Goal: Contribute content: Contribute content

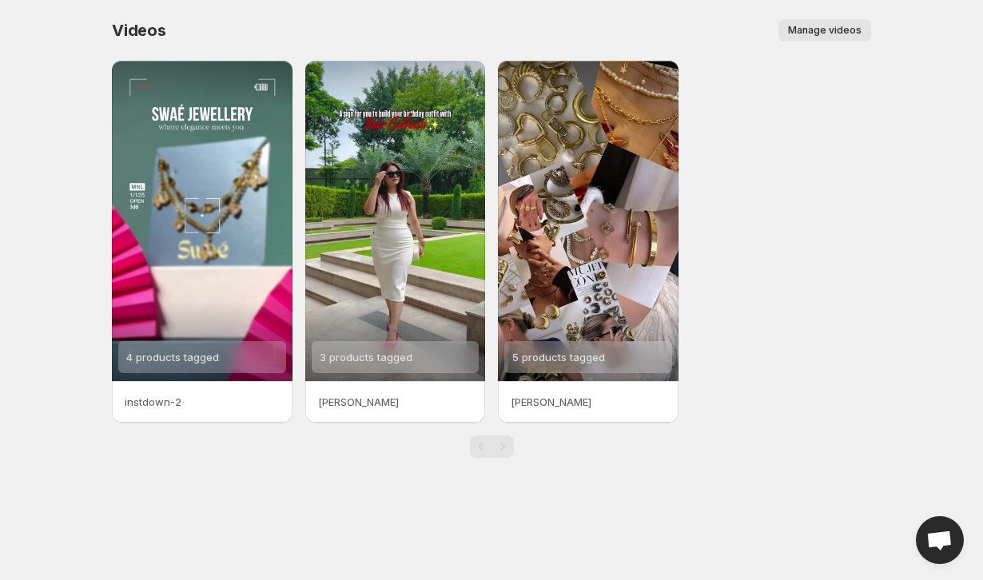
click at [833, 24] on button "Manage videos" at bounding box center [824, 30] width 93 height 22
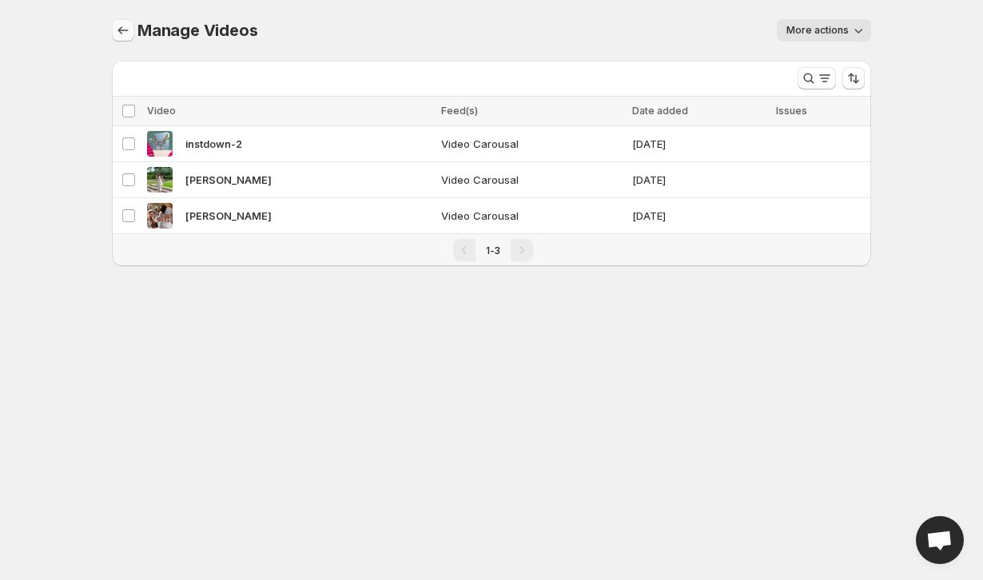
click at [125, 33] on icon "Manage Videos" at bounding box center [123, 30] width 16 height 16
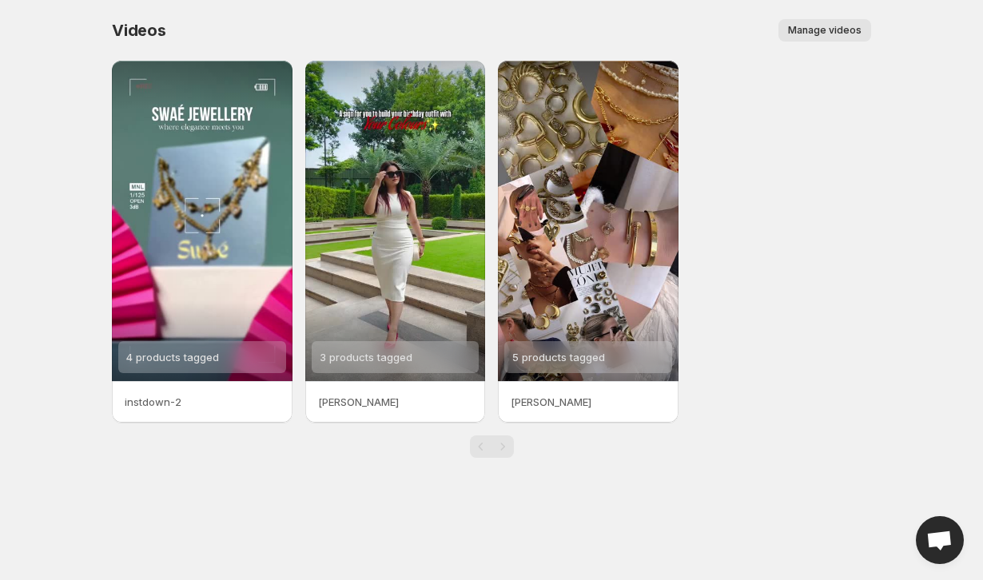
click at [823, 31] on span "Manage videos" at bounding box center [825, 30] width 74 height 13
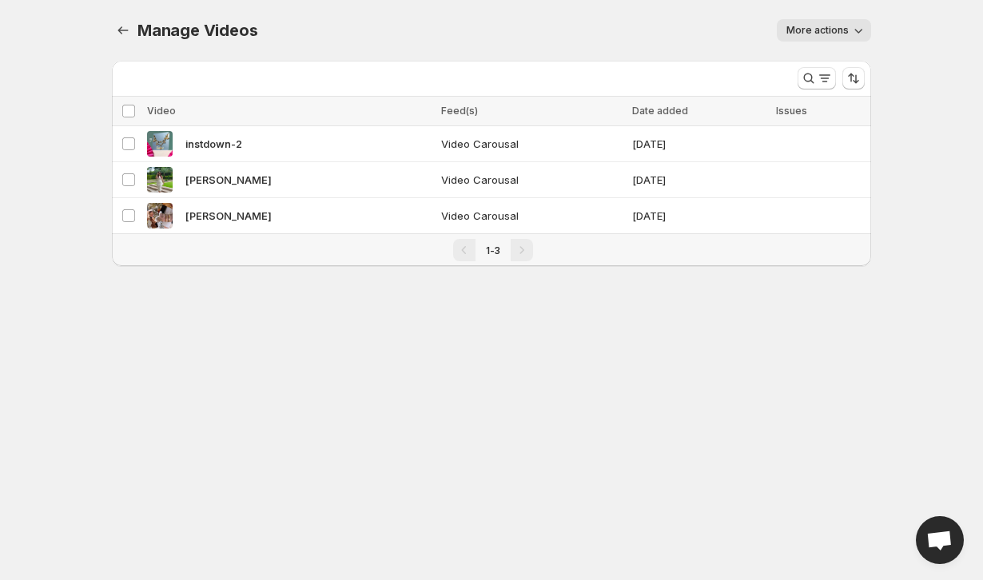
click at [833, 29] on span "More actions" at bounding box center [817, 30] width 62 height 13
click at [129, 34] on icon "Manage Videos" at bounding box center [123, 30] width 16 height 16
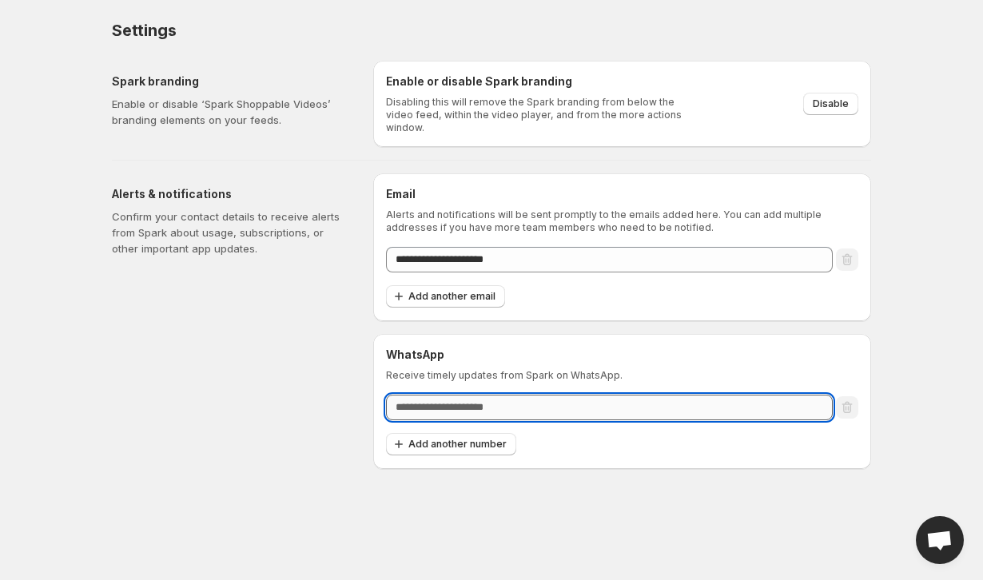
click at [503, 397] on input "text" at bounding box center [609, 408] width 447 height 26
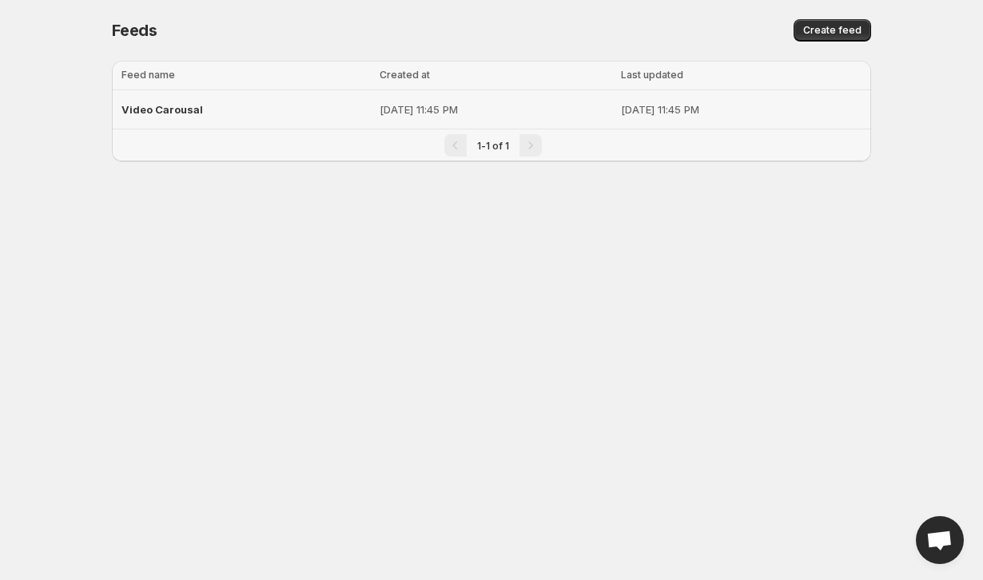
click at [380, 108] on p "[DATE] 11:45 PM" at bounding box center [496, 109] width 232 height 16
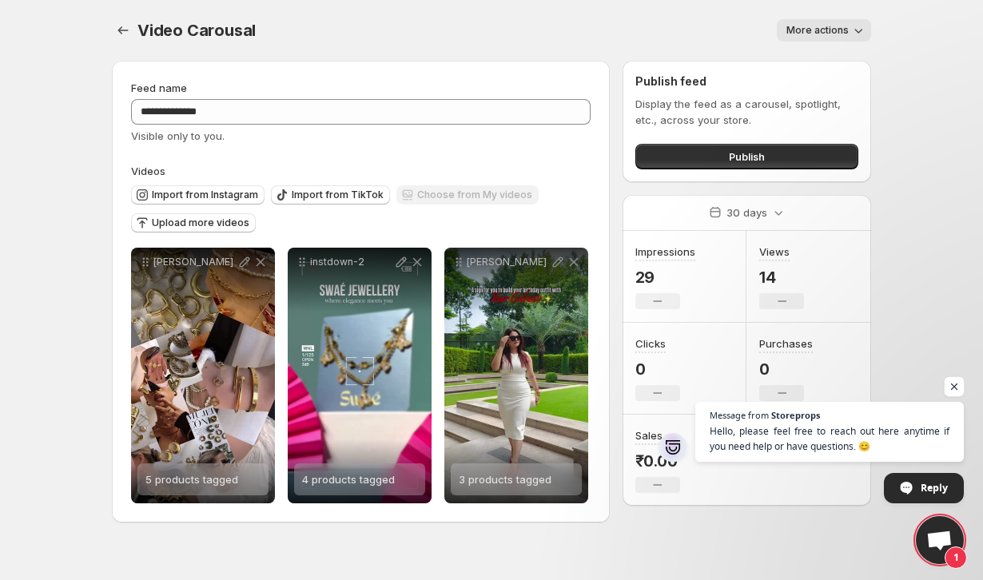
click at [954, 387] on span "Open chat" at bounding box center [955, 387] width 20 height 20
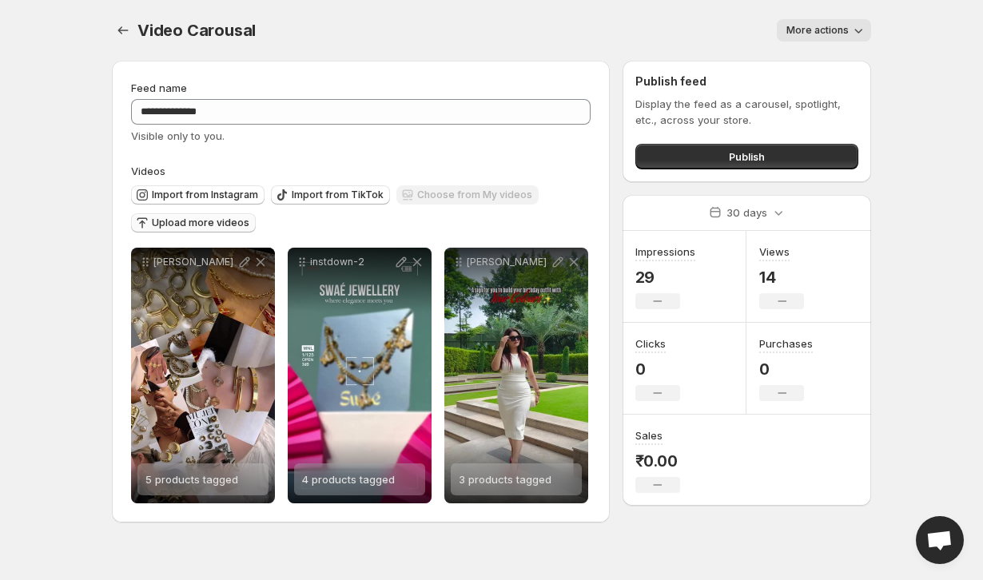
click at [235, 228] on span "Upload more videos" at bounding box center [200, 223] width 97 height 13
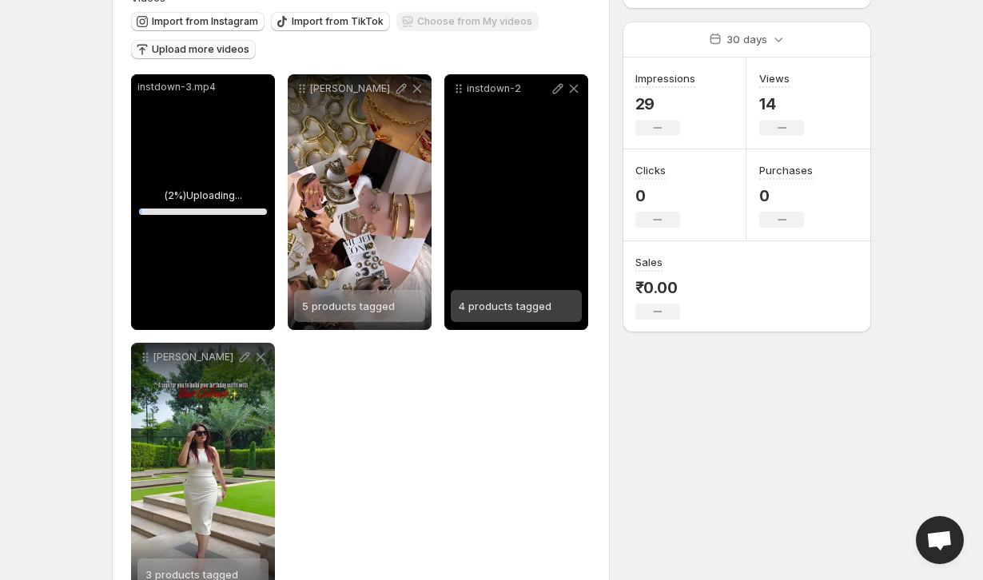
scroll to position [174, 0]
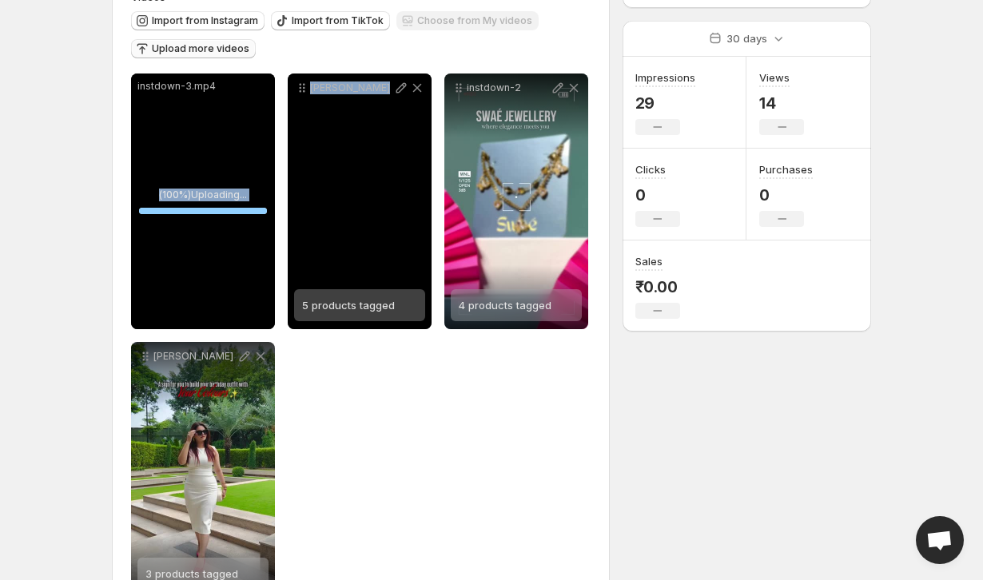
drag, startPoint x: 223, startPoint y: 249, endPoint x: 376, endPoint y: 243, distance: 153.6
click at [376, 243] on div "**********" at bounding box center [360, 336] width 459 height 524
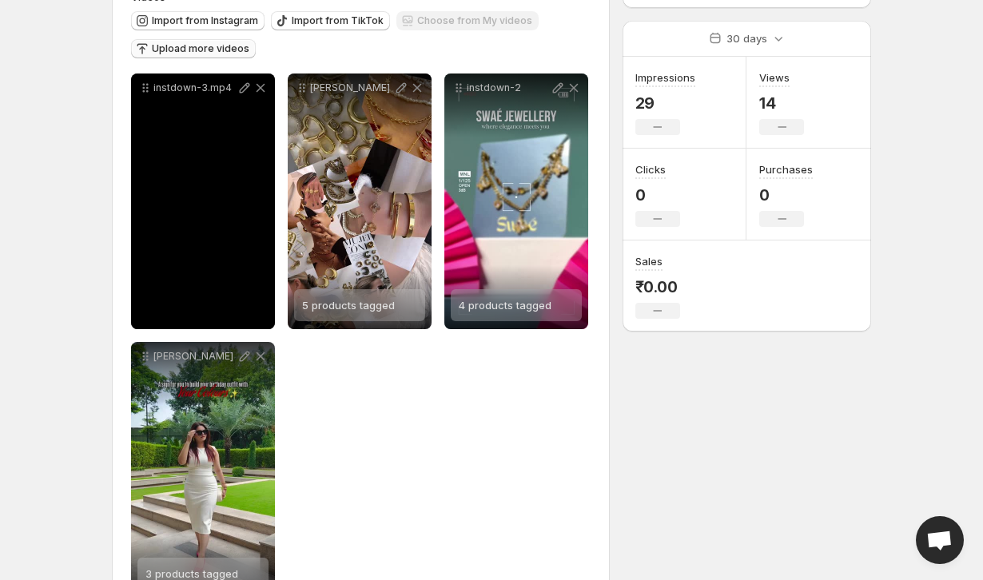
click at [369, 432] on div "**********" at bounding box center [360, 336] width 459 height 524
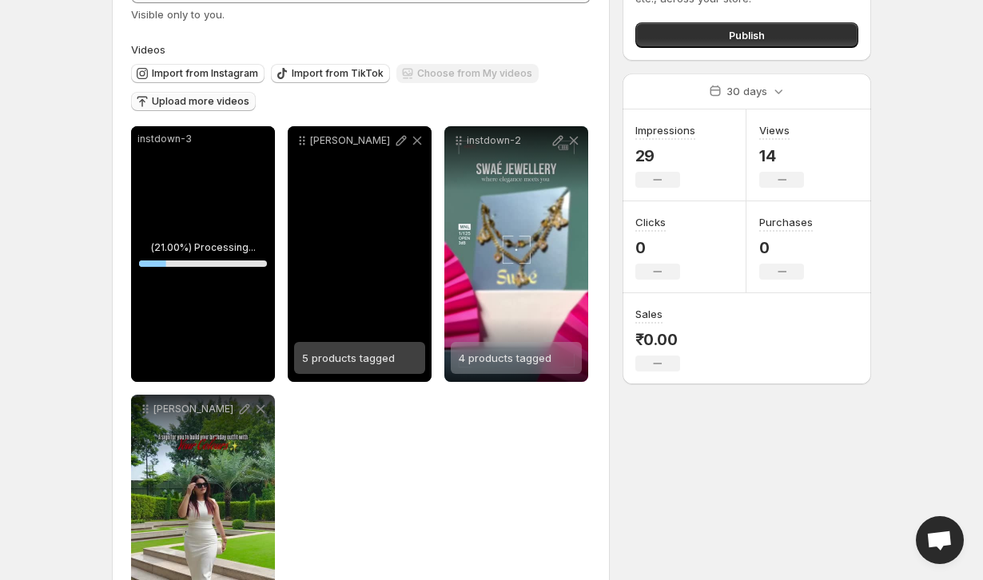
scroll to position [121, 0]
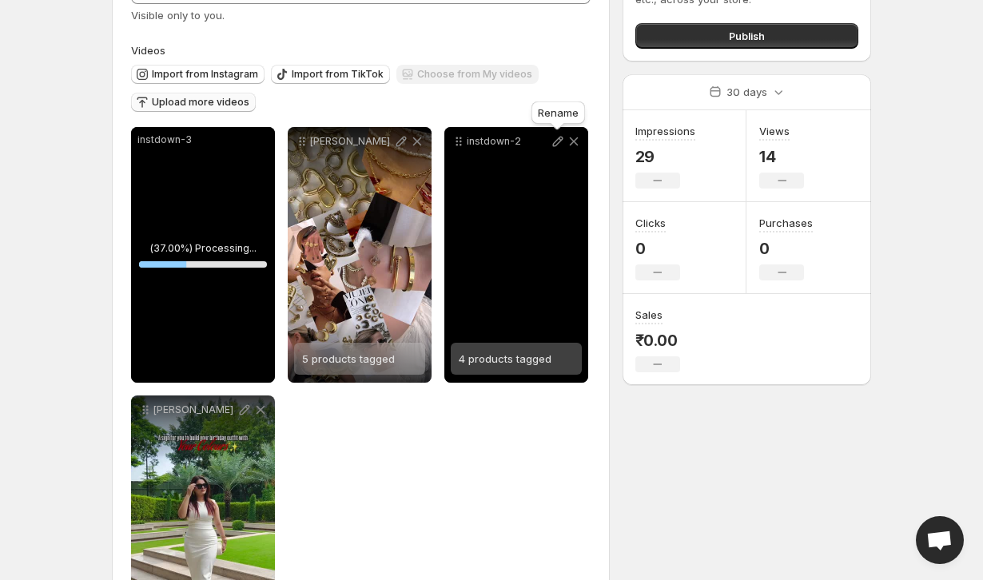
click at [552, 146] on icon at bounding box center [558, 141] width 16 height 16
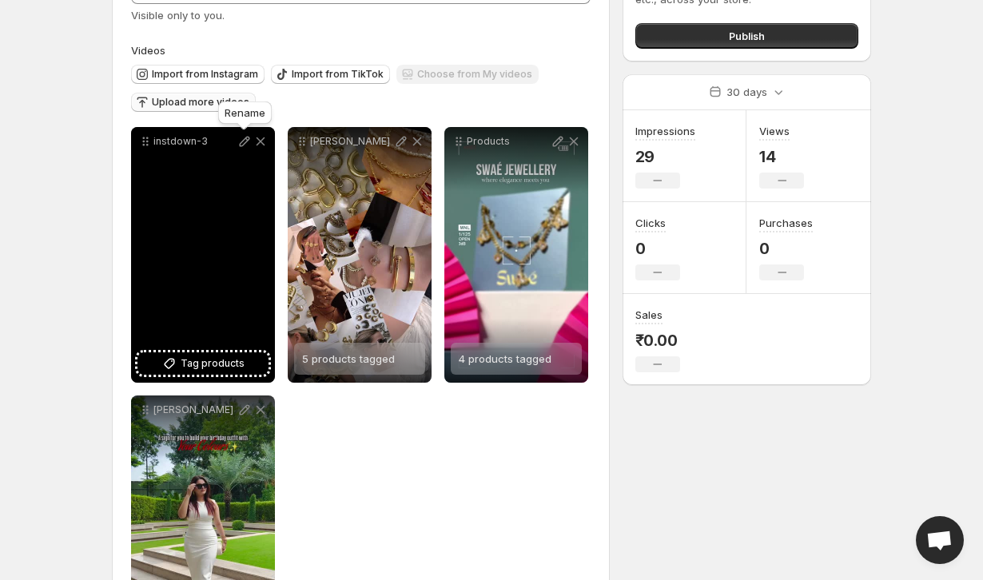
click at [246, 145] on icon at bounding box center [245, 141] width 16 height 16
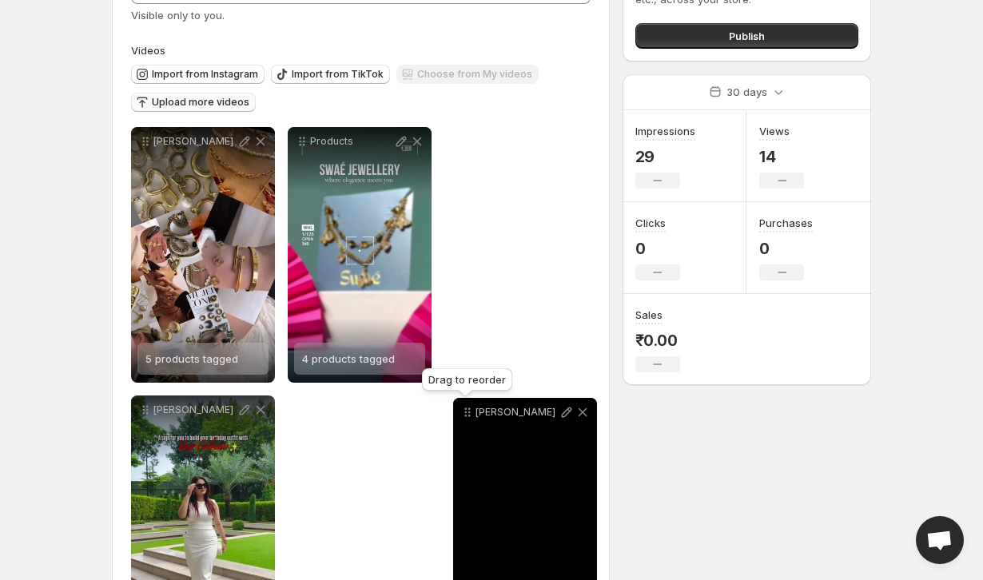
drag, startPoint x: 147, startPoint y: 146, endPoint x: 469, endPoint y: 417, distance: 420.8
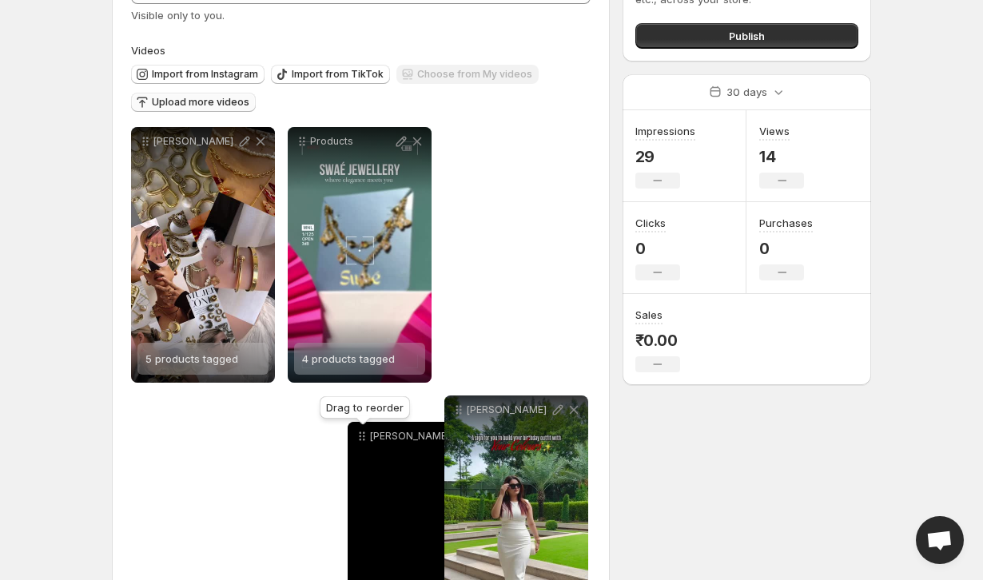
drag, startPoint x: 455, startPoint y: 147, endPoint x: 359, endPoint y: 442, distance: 310.3
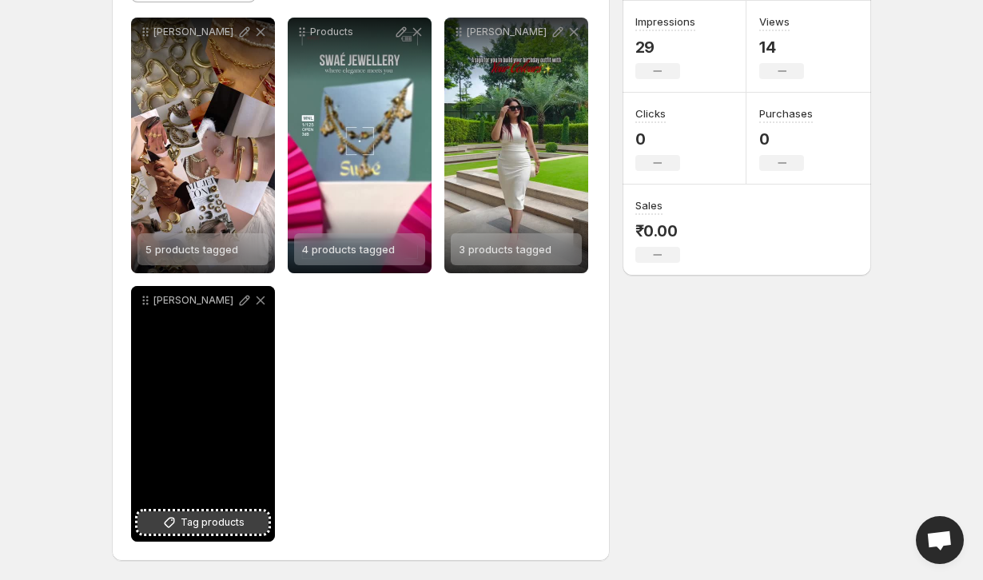
scroll to position [230, 0]
click at [225, 526] on span "Tag products" at bounding box center [213, 523] width 64 height 16
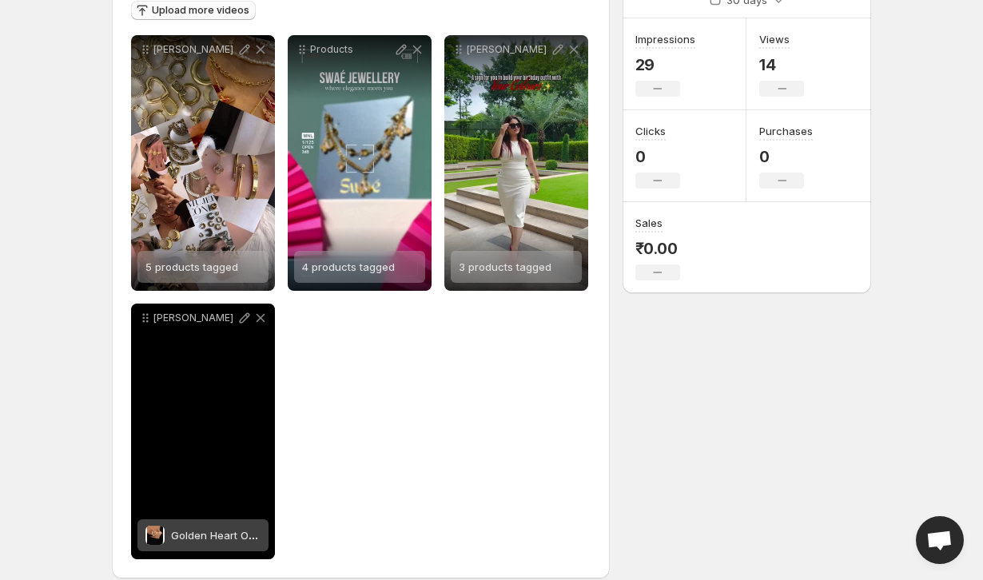
scroll to position [209, 0]
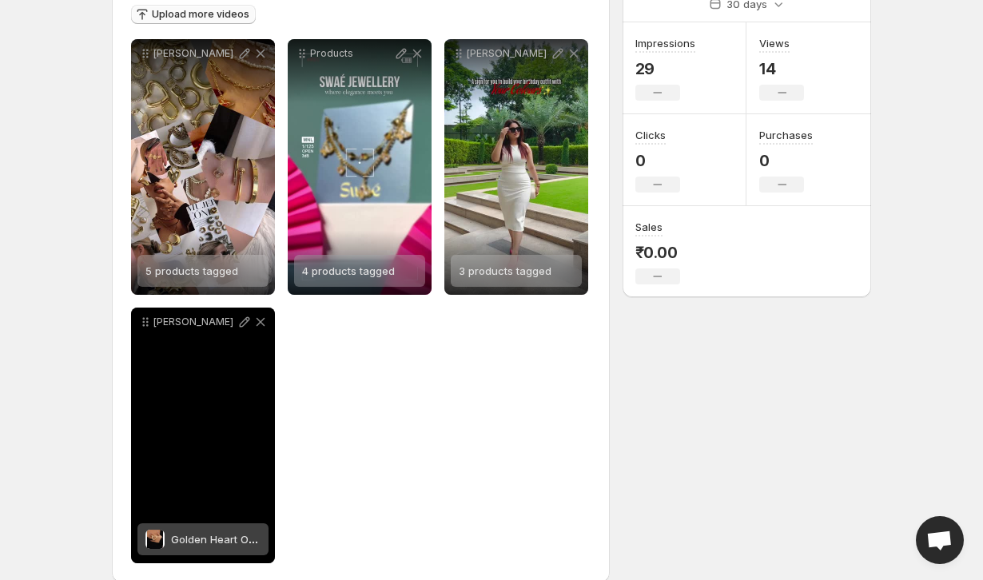
click at [245, 539] on span "Golden Heart Outline Statement Ring" at bounding box center [262, 539] width 183 height 13
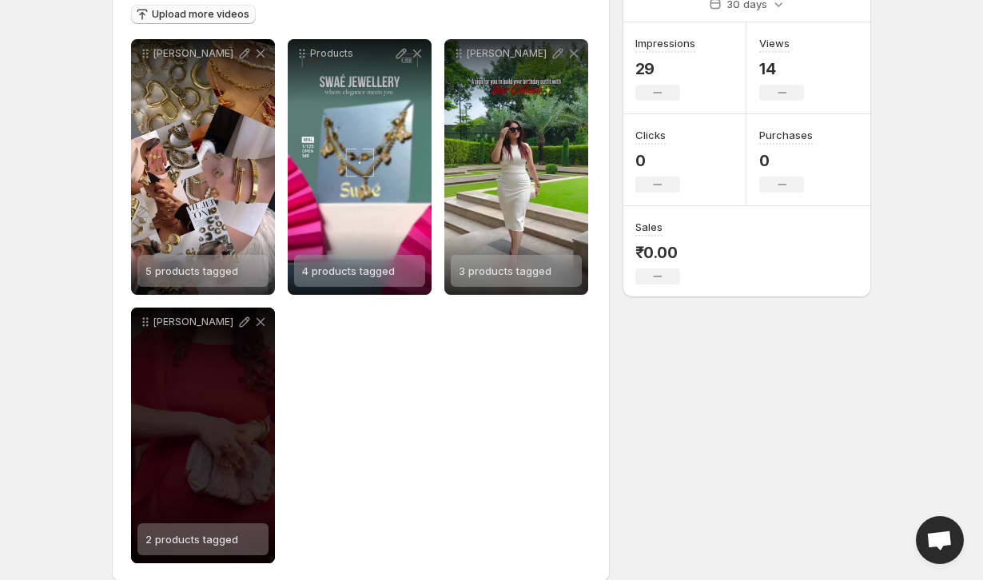
scroll to position [0, 0]
